Goal: Transaction & Acquisition: Purchase product/service

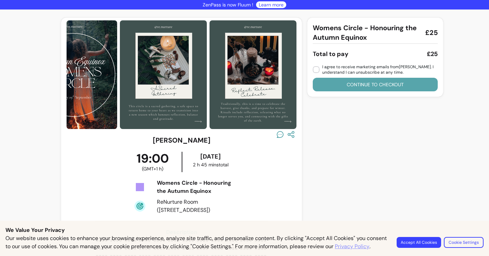
click at [92, 92] on img at bounding box center [73, 74] width 87 height 109
click at [115, 92] on img at bounding box center [73, 74] width 87 height 109
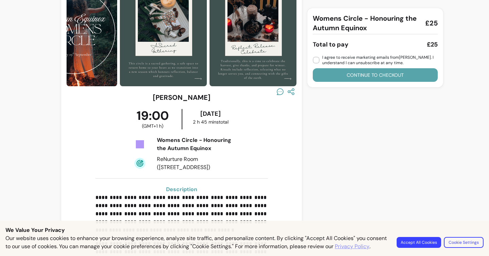
scroll to position [51, 0]
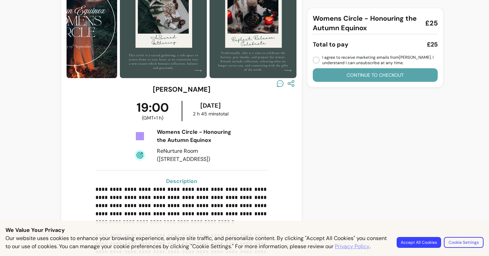
click at [112, 60] on img at bounding box center [73, 23] width 87 height 109
click at [110, 62] on img at bounding box center [73, 23] width 87 height 109
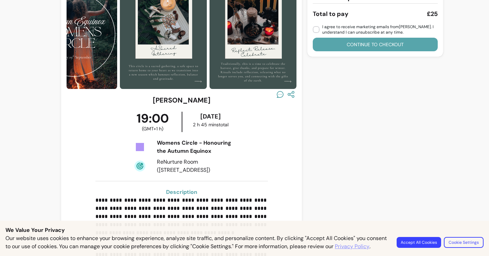
scroll to position [0, 0]
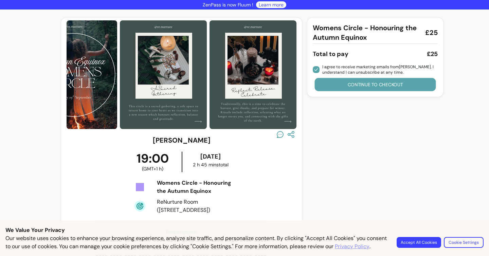
click at [334, 83] on button "Continue to checkout" at bounding box center [375, 84] width 121 height 13
